Goal: Navigation & Orientation: Find specific page/section

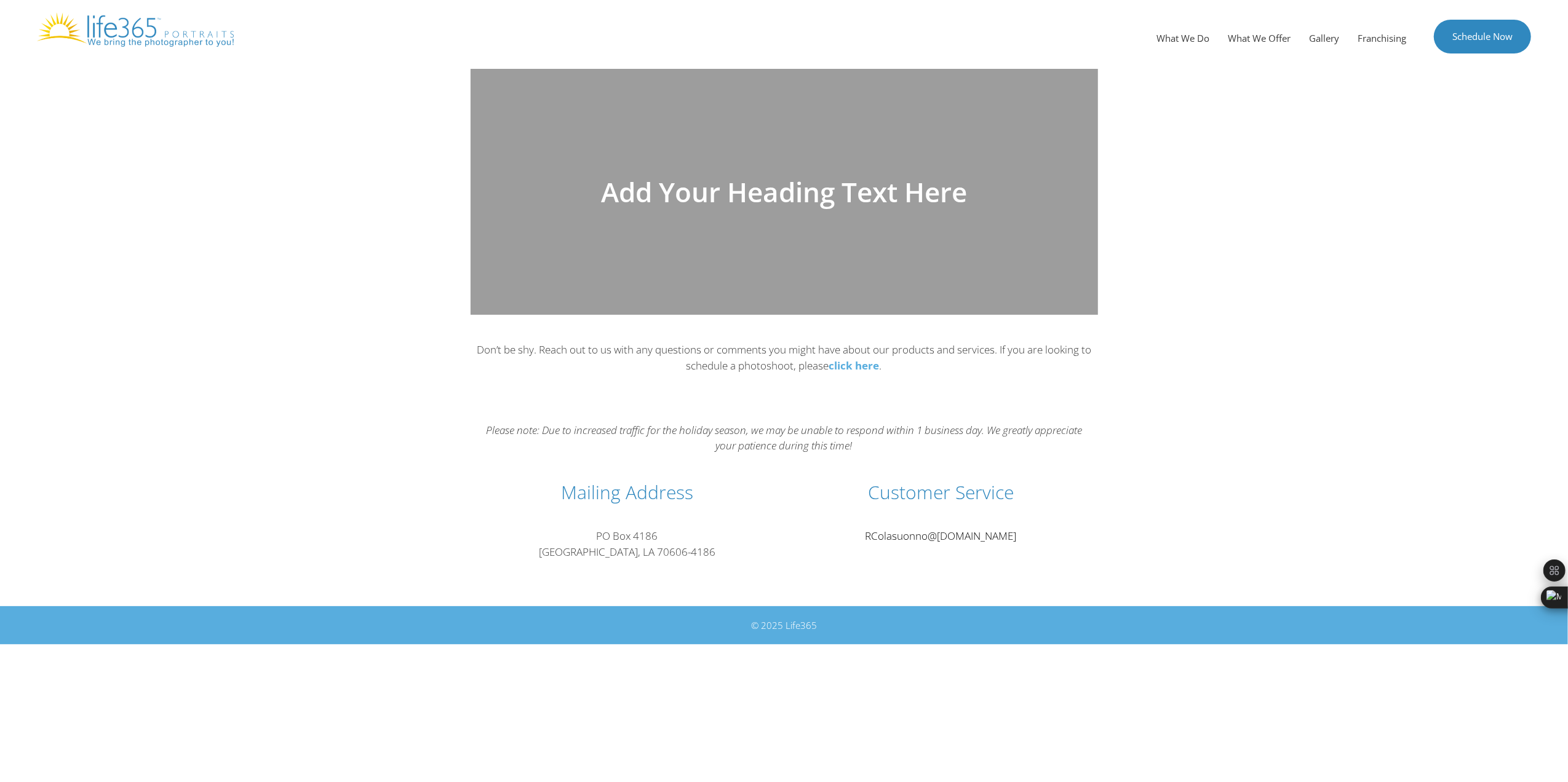
click at [913, 533] on span "RColasuonno" at bounding box center [896, 536] width 63 height 14
click at [1325, 34] on link "Gallery" at bounding box center [1324, 38] width 49 height 37
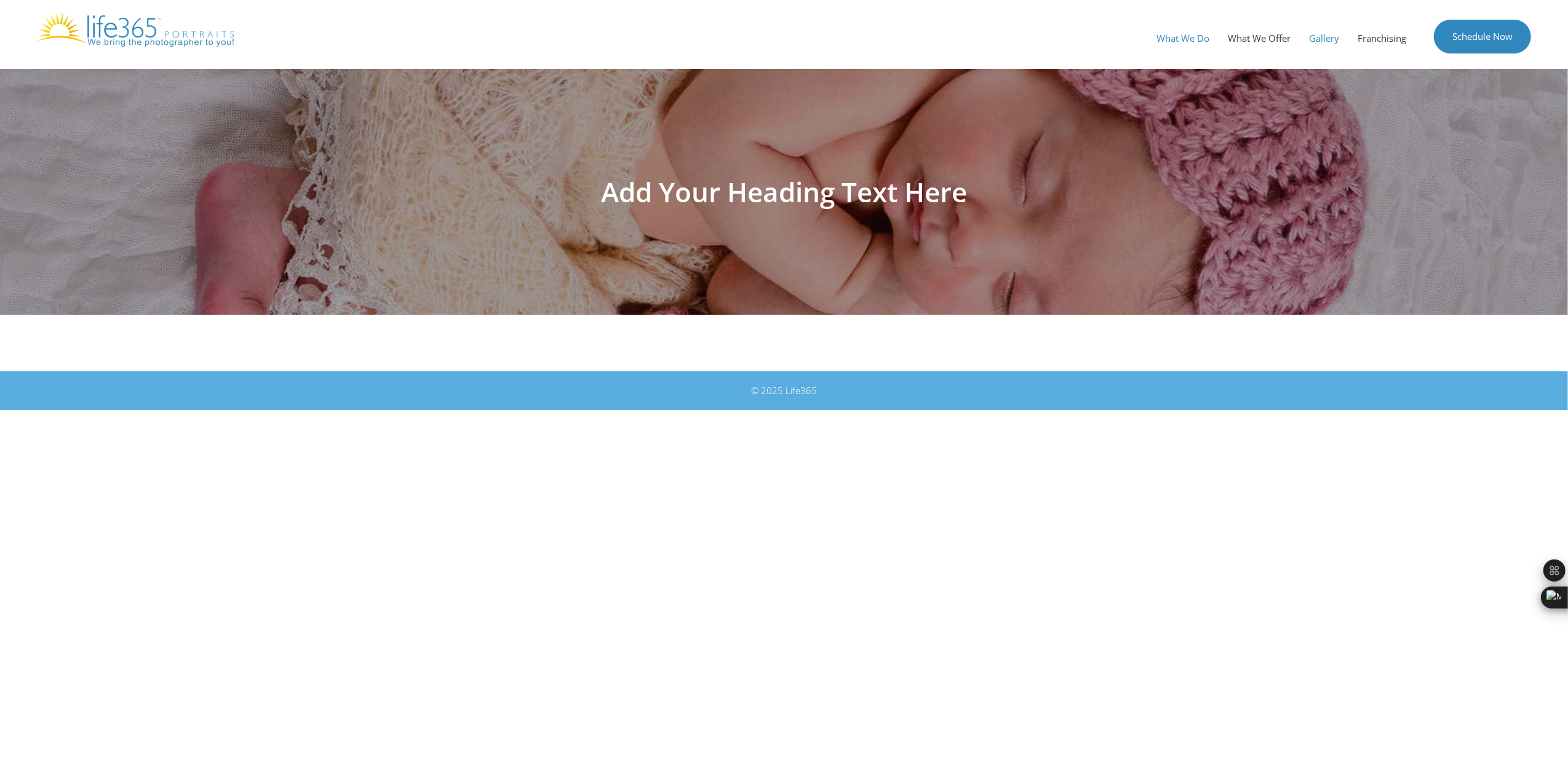
click at [1183, 36] on link "What We Do" at bounding box center [1183, 38] width 71 height 37
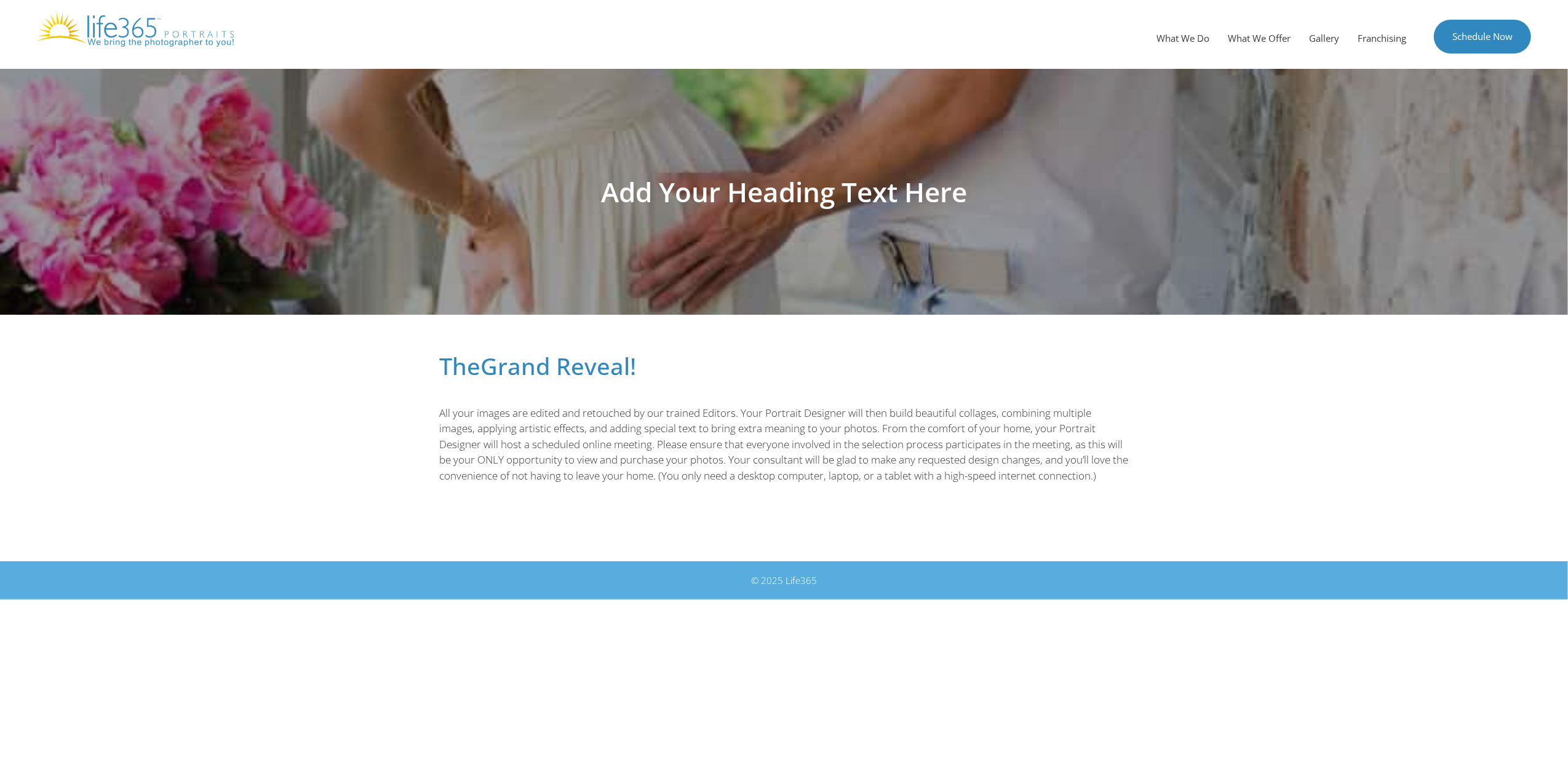
click at [711, 190] on h1 "Add Your Heading Text Here" at bounding box center [784, 192] width 689 height 27
drag, startPoint x: 711, startPoint y: 190, endPoint x: 806, endPoint y: 161, distance: 99.3
click at [923, 187] on h1 "Add Your Heading Text Here" at bounding box center [784, 192] width 689 height 27
click at [641, 330] on section "The Grand Reveal! All your images are edited and retouched by our trained Edito…" at bounding box center [784, 426] width 1568 height 222
